Goal: Find specific page/section: Find specific page/section

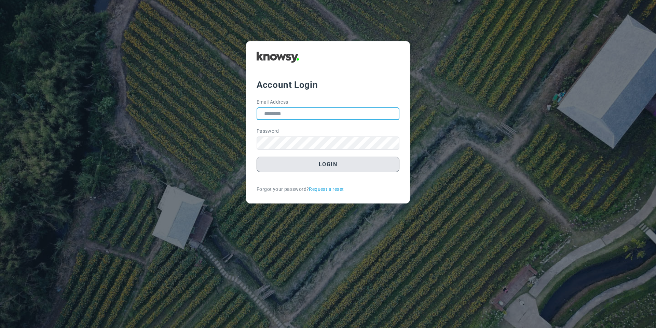
type input "**********"
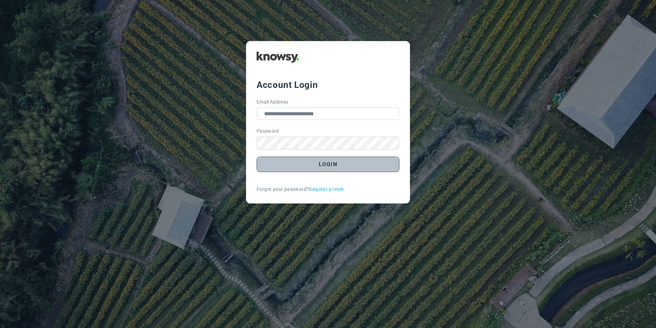
click at [281, 170] on button "Login" at bounding box center [328, 163] width 143 height 15
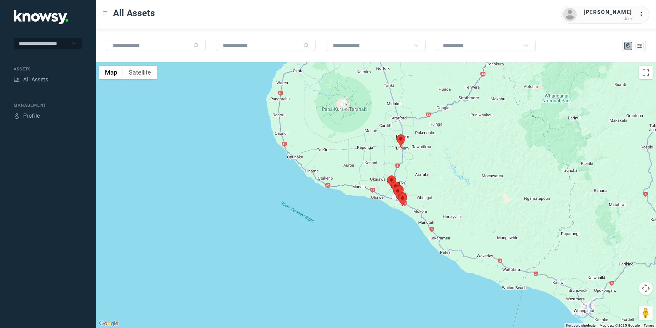
click at [396, 134] on area at bounding box center [396, 134] width 0 height 0
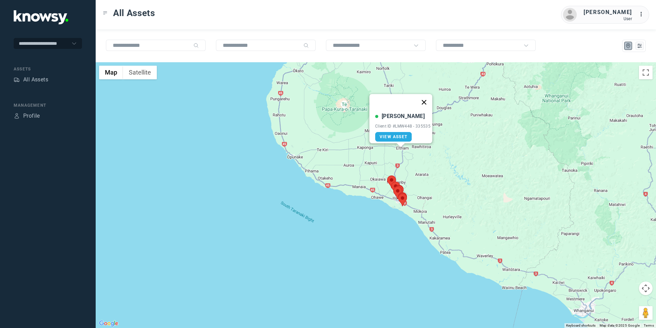
click at [424, 97] on button "Close" at bounding box center [424, 102] width 16 height 16
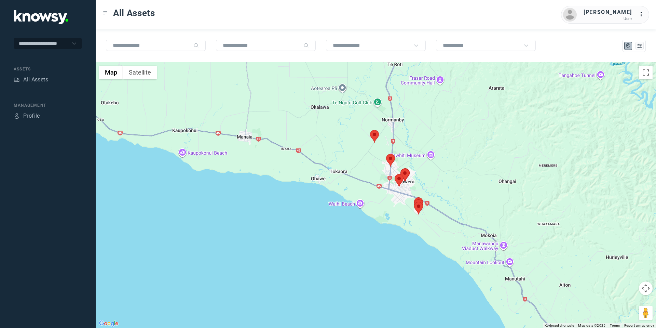
click at [370, 130] on area at bounding box center [370, 130] width 0 height 0
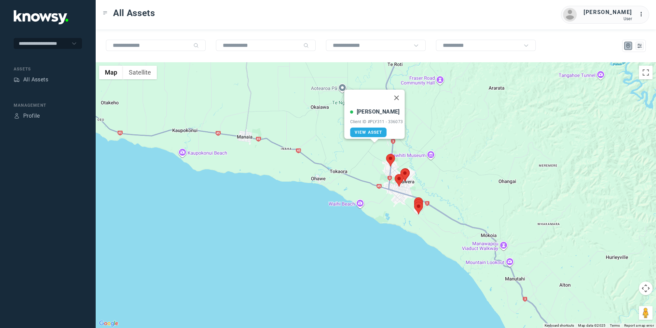
drag, startPoint x: 401, startPoint y: 93, endPoint x: 405, endPoint y: 117, distance: 24.6
click at [401, 95] on button "Close" at bounding box center [396, 97] width 16 height 16
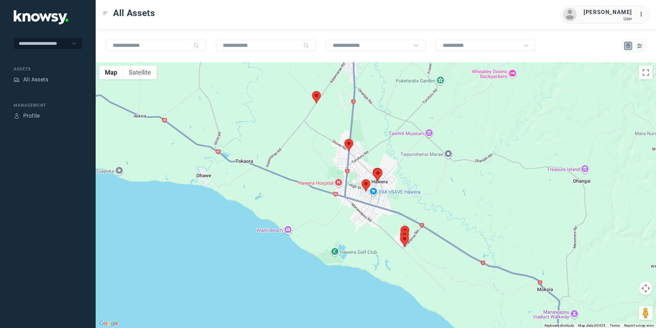
click at [361, 179] on area at bounding box center [361, 179] width 0 height 0
click at [391, 139] on button "Close" at bounding box center [388, 147] width 16 height 16
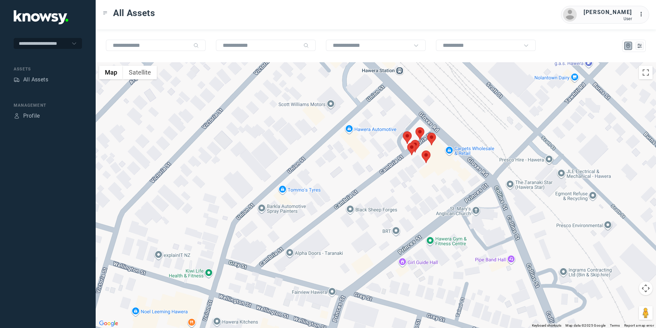
click at [403, 131] on area at bounding box center [403, 131] width 0 height 0
drag, startPoint x: 432, startPoint y: 94, endPoint x: 428, endPoint y: 124, distance: 30.3
click at [432, 95] on button "Close" at bounding box center [429, 99] width 16 height 16
click at [415, 127] on area at bounding box center [415, 127] width 0 height 0
drag, startPoint x: 444, startPoint y: 91, endPoint x: 439, endPoint y: 123, distance: 32.9
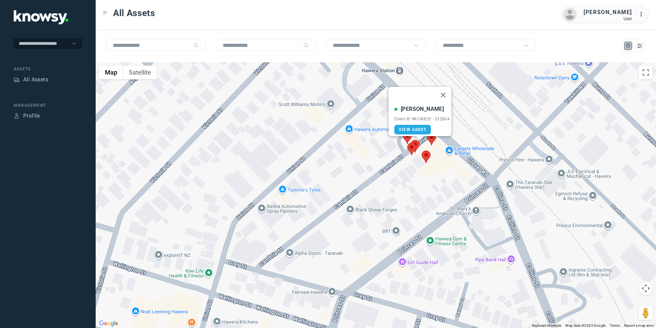
click at [445, 94] on button "Close" at bounding box center [443, 95] width 16 height 16
click at [407, 142] on area at bounding box center [407, 142] width 0 height 0
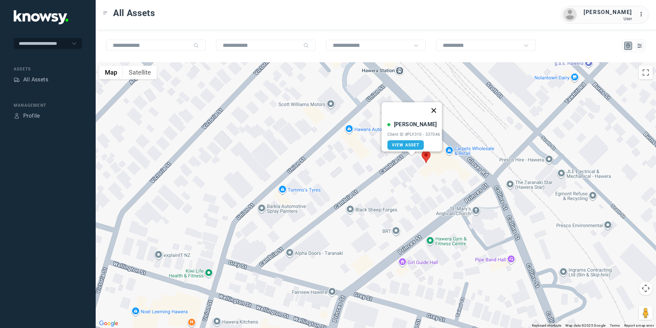
click at [437, 107] on button "Close" at bounding box center [433, 110] width 16 height 16
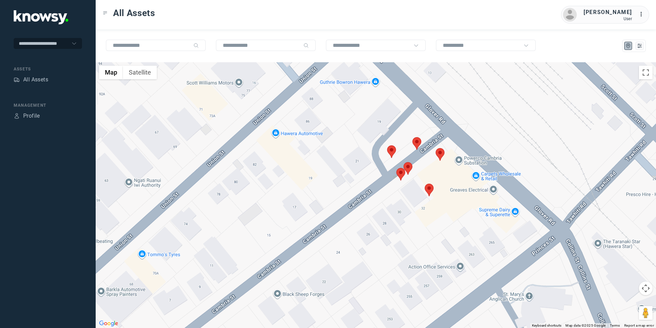
click at [403, 162] on area at bounding box center [403, 162] width 0 height 0
click at [425, 183] on area at bounding box center [425, 183] width 0 height 0
click at [453, 145] on button "Close" at bounding box center [451, 151] width 16 height 16
click at [436, 148] on area at bounding box center [436, 148] width 0 height 0
click at [461, 111] on button "Close" at bounding box center [462, 116] width 16 height 16
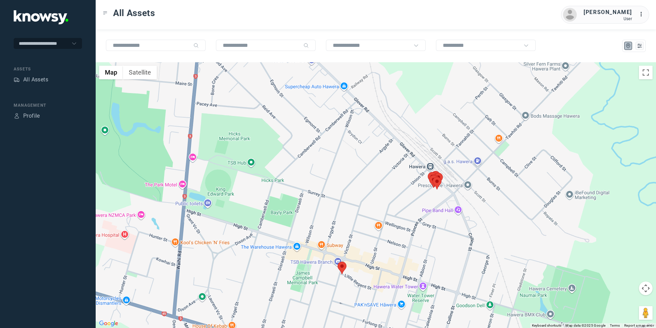
click at [337, 261] on area at bounding box center [337, 261] width 0 height 0
drag, startPoint x: 364, startPoint y: 224, endPoint x: 369, endPoint y: 222, distance: 5.8
click at [366, 224] on button "Close" at bounding box center [364, 229] width 16 height 16
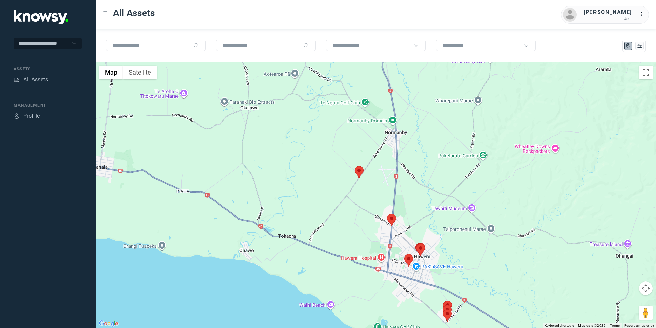
click at [443, 309] on area at bounding box center [443, 309] width 0 height 0
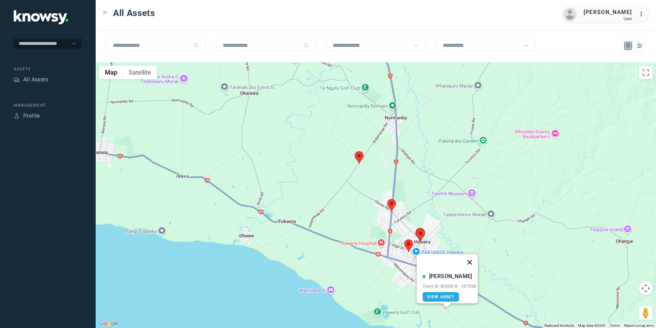
click at [472, 257] on button "Close" at bounding box center [469, 262] width 16 height 16
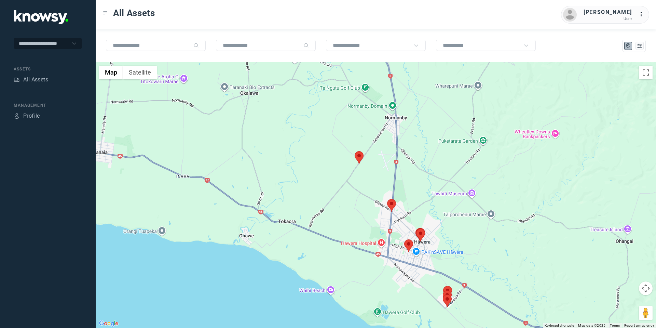
click at [443, 290] on area at bounding box center [443, 290] width 0 height 0
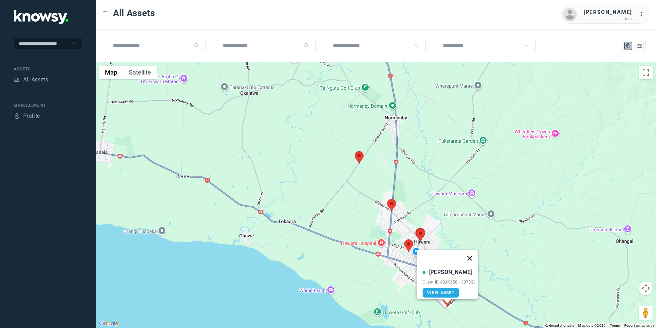
click at [473, 252] on button "Close" at bounding box center [469, 258] width 16 height 16
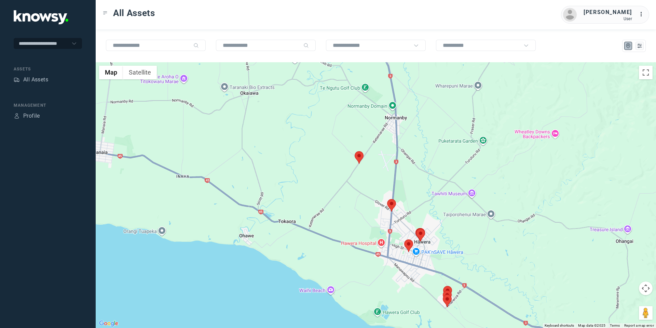
click at [443, 286] on area at bounding box center [443, 286] width 0 height 0
click at [472, 247] on button "Close" at bounding box center [469, 253] width 16 height 16
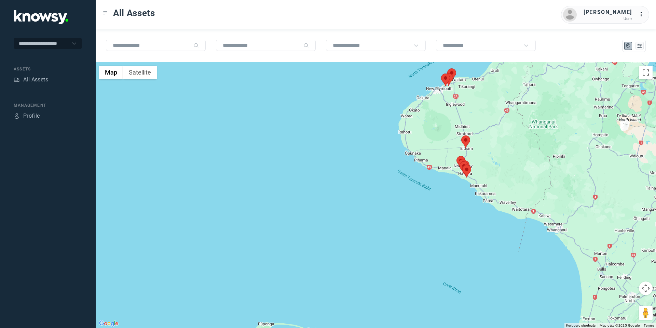
click at [441, 73] on area at bounding box center [441, 73] width 0 height 0
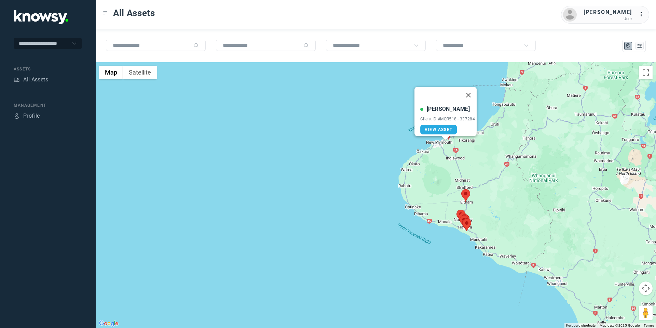
click at [472, 89] on button "Close" at bounding box center [468, 95] width 16 height 16
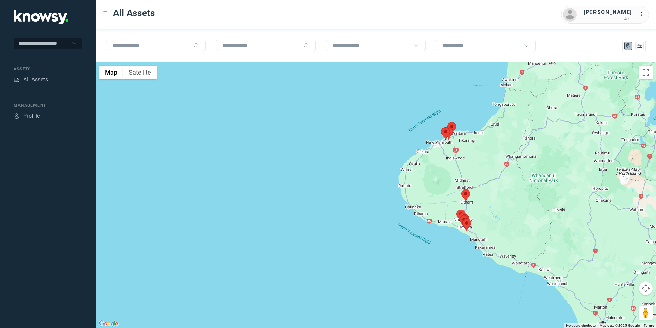
click at [453, 133] on img at bounding box center [448, 133] width 9 height 13
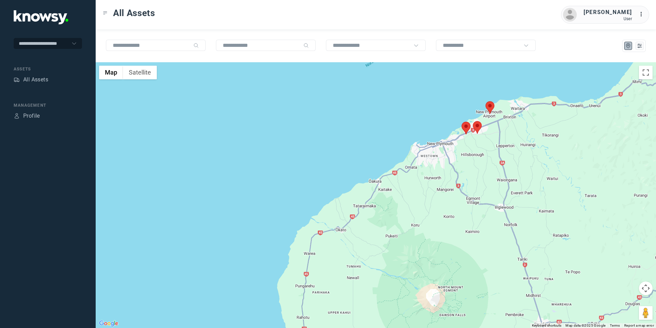
click at [473, 121] on area at bounding box center [473, 121] width 0 height 0
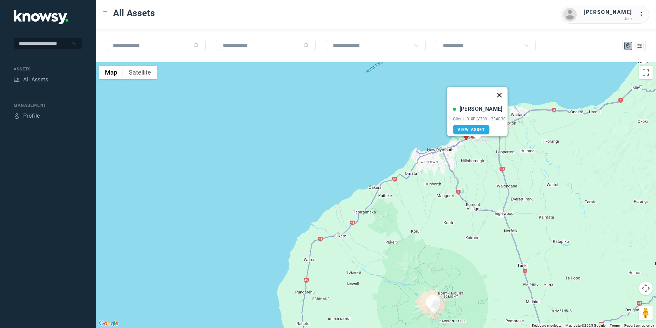
click at [501, 89] on button "Close" at bounding box center [499, 95] width 16 height 16
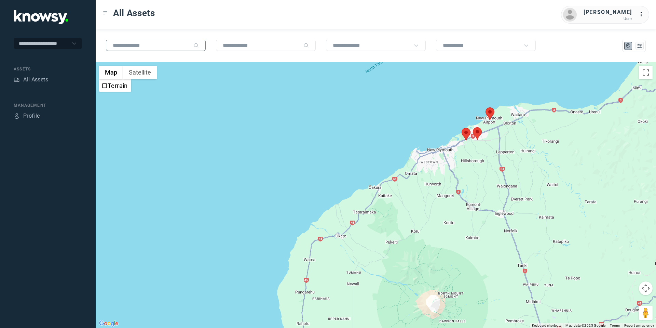
click at [132, 48] on input "text" at bounding box center [152, 45] width 78 height 6
type input "*"
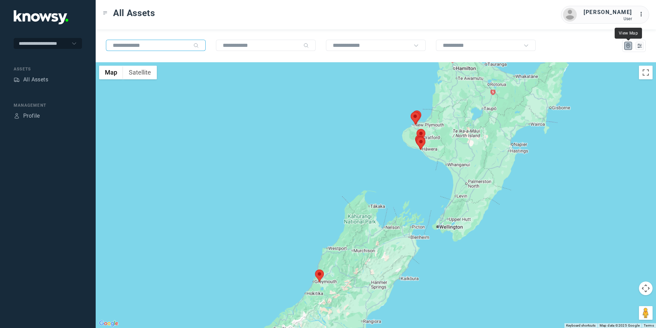
click at [629, 44] on icon "Map" at bounding box center [628, 46] width 6 height 6
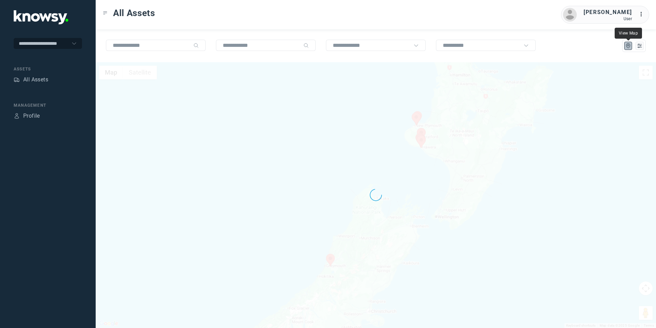
click at [627, 46] on icon "Map" at bounding box center [628, 46] width 6 height 6
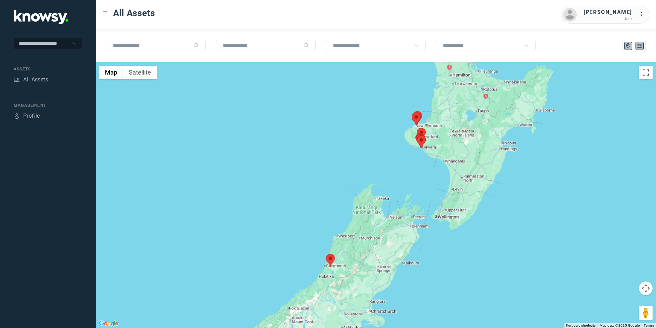
click at [639, 42] on button at bounding box center [639, 46] width 8 height 8
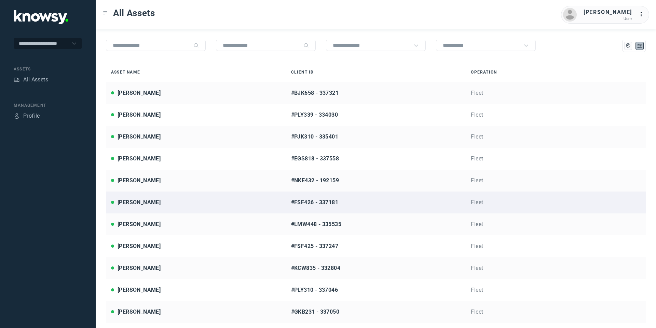
click at [156, 199] on div "[PERSON_NAME]" at bounding box center [196, 202] width 170 height 8
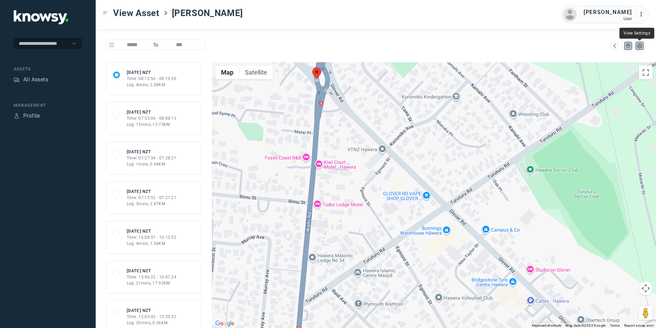
click at [637, 43] on icon "List" at bounding box center [639, 46] width 6 height 6
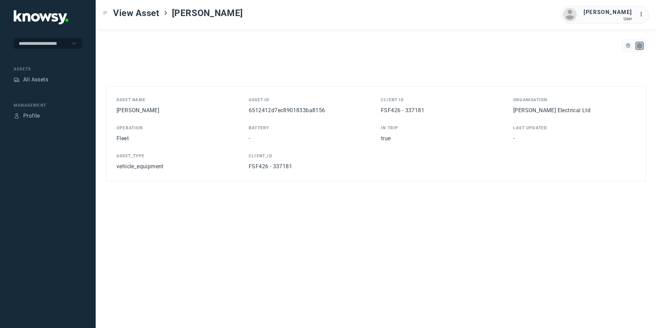
click at [620, 45] on div at bounding box center [431, 46] width 430 height 12
click at [626, 45] on icon "Map" at bounding box center [628, 46] width 4 height 5
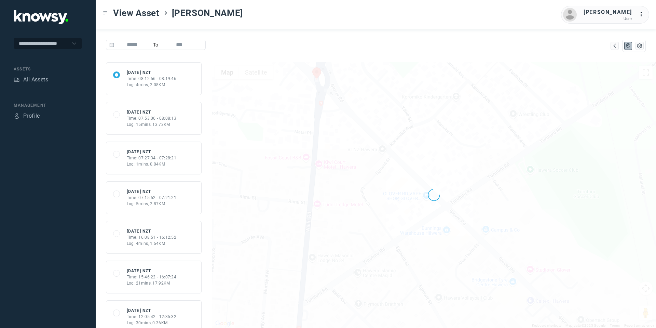
click at [50, 79] on div "All Assets" at bounding box center [48, 80] width 68 height 10
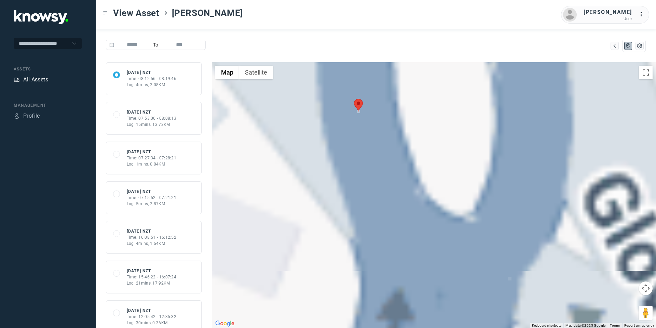
click at [37, 79] on div "All Assets" at bounding box center [35, 79] width 25 height 8
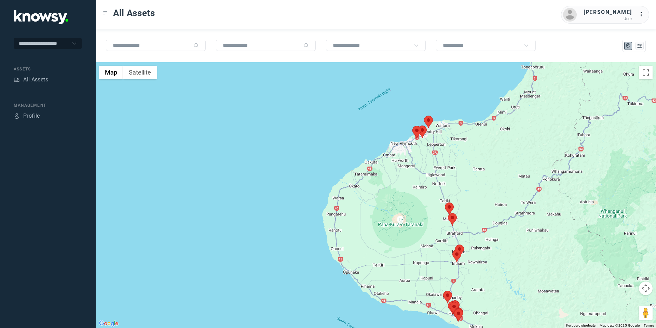
click at [445, 202] on area at bounding box center [445, 202] width 0 height 0
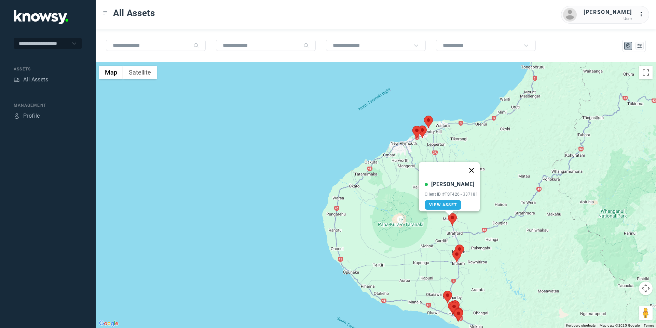
click at [473, 164] on button "Close" at bounding box center [471, 170] width 16 height 16
